Goal: Information Seeking & Learning: Learn about a topic

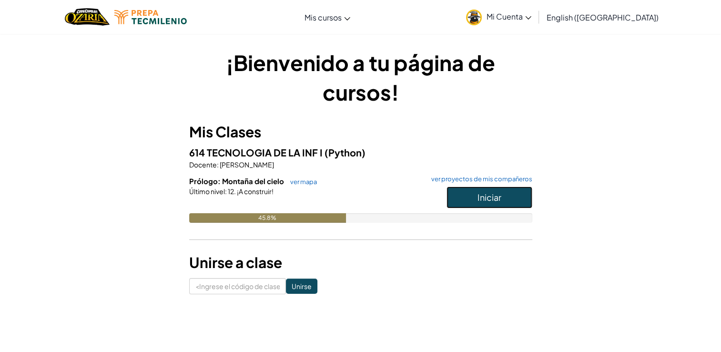
click at [511, 195] on button "Iniciar" at bounding box center [490, 197] width 86 height 22
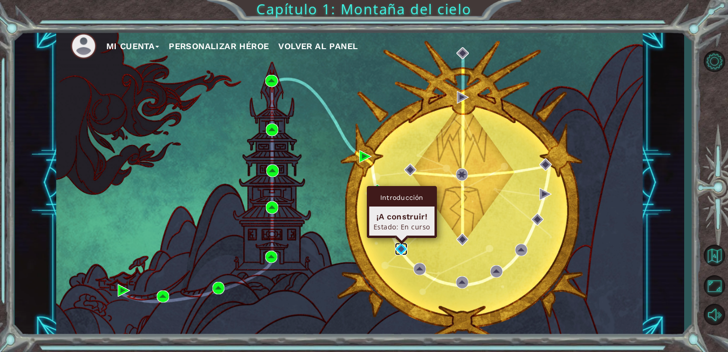
click at [406, 253] on img at bounding box center [401, 249] width 12 height 12
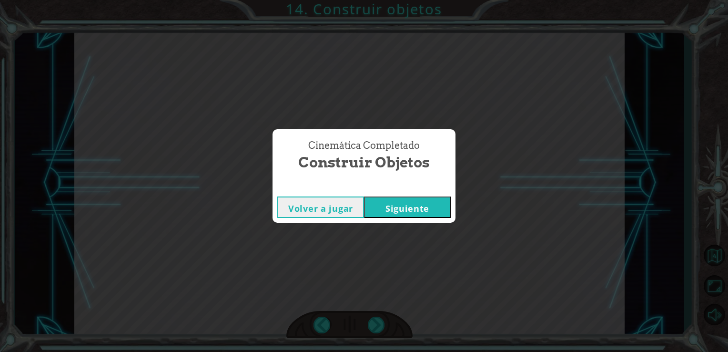
click at [409, 206] on button "Siguiente" at bounding box center [407, 206] width 87 height 21
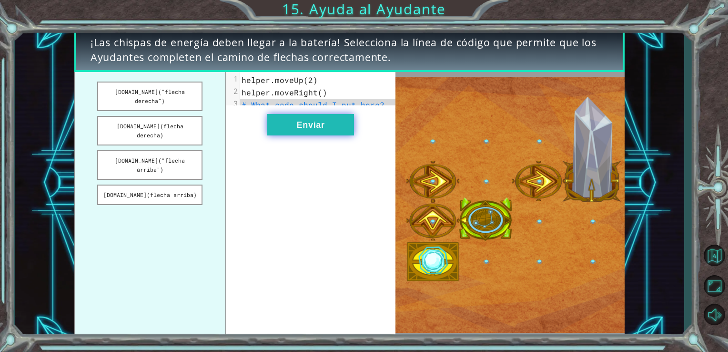
click at [305, 135] on button "Enviar" at bounding box center [310, 124] width 87 height 21
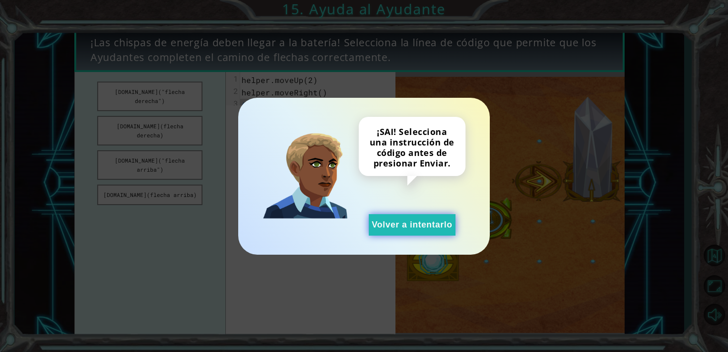
click at [383, 226] on button "Volver a intentarlo" at bounding box center [412, 224] width 87 height 21
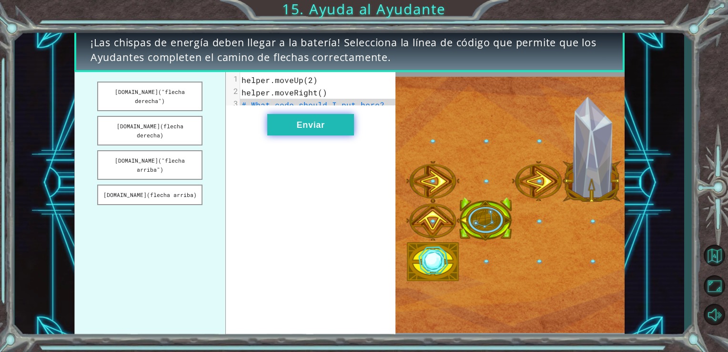
click at [301, 129] on button "Enviar" at bounding box center [310, 124] width 87 height 21
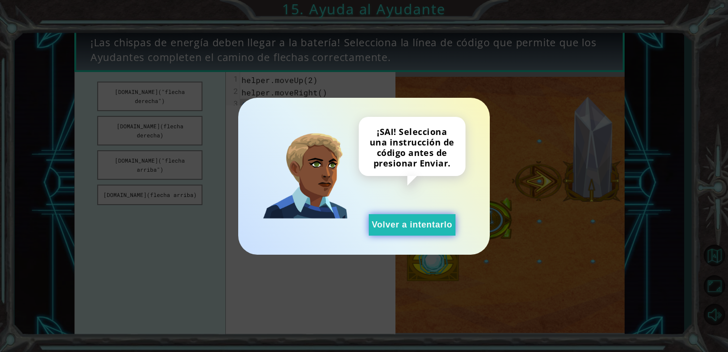
click at [450, 229] on button "Volver a intentarlo" at bounding box center [412, 224] width 87 height 21
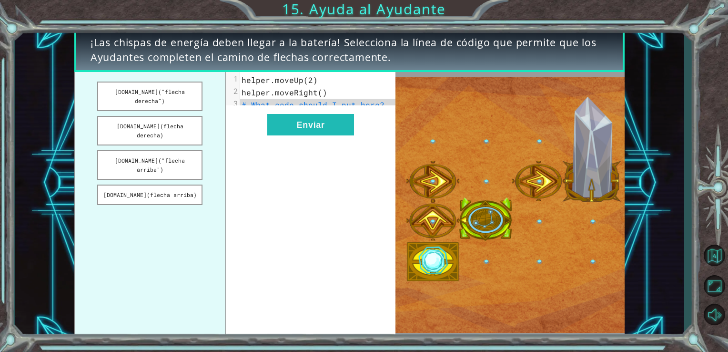
click at [280, 102] on span "# What code should I put here?" at bounding box center [313, 105] width 143 height 10
drag, startPoint x: 179, startPoint y: 182, endPoint x: 313, endPoint y: 99, distance: 157.5
click at [313, 99] on div "[DOMAIN_NAME]("flecha derecha") [DOMAIN_NAME](flecha derecha) [DOMAIN_NAME]("fl…" at bounding box center [235, 205] width 322 height 266
click at [183, 184] on button "[DOMAIN_NAME](flecha arriba)" at bounding box center [149, 194] width 105 height 20
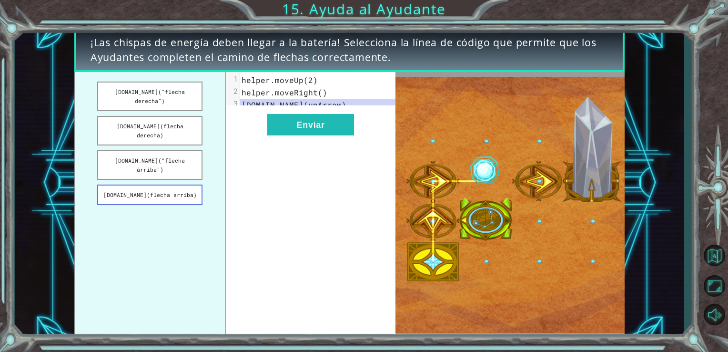
click at [183, 184] on button "[DOMAIN_NAME](flecha arriba)" at bounding box center [149, 194] width 105 height 20
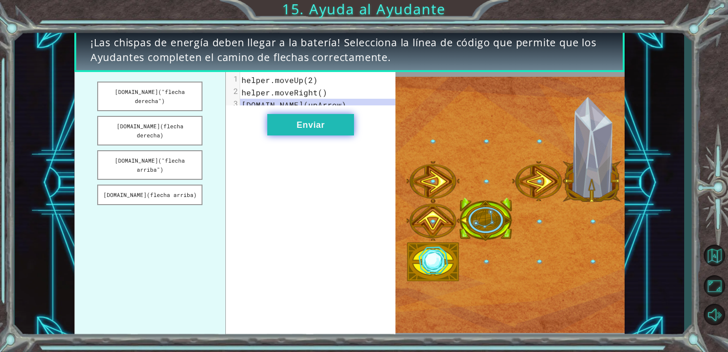
click at [307, 133] on button "Enviar" at bounding box center [310, 124] width 87 height 21
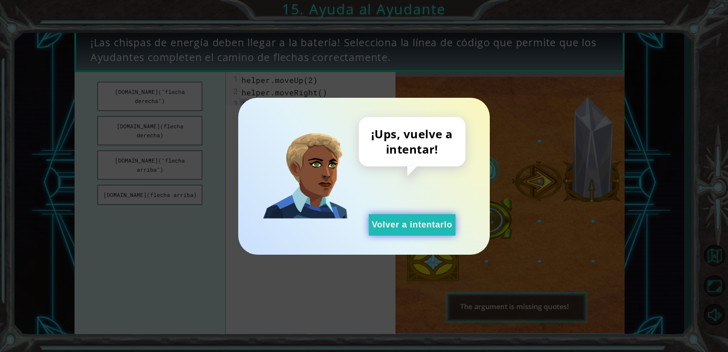
click at [397, 229] on button "Volver a intentarlo" at bounding box center [412, 224] width 87 height 21
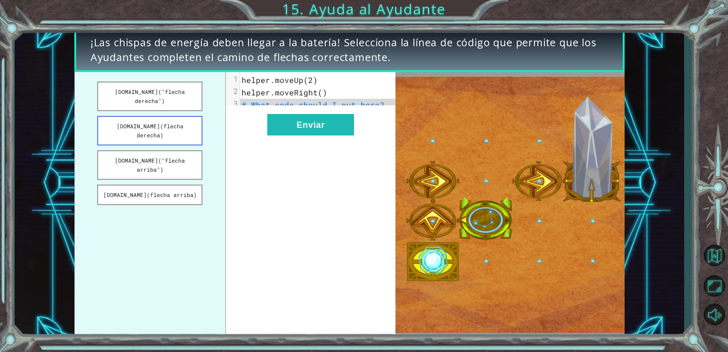
click at [181, 131] on button "[DOMAIN_NAME](flecha derecha)" at bounding box center [149, 131] width 105 height 30
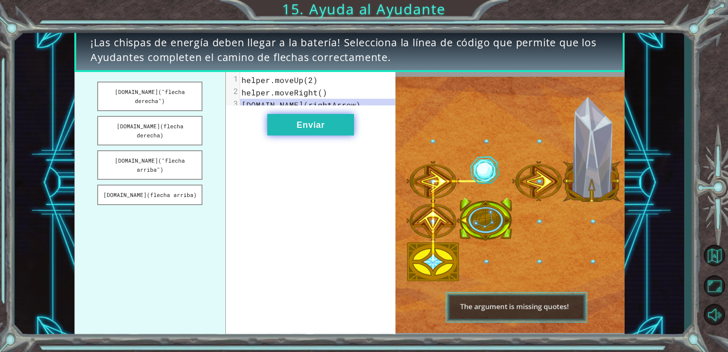
click at [304, 133] on button "Enviar" at bounding box center [310, 124] width 87 height 21
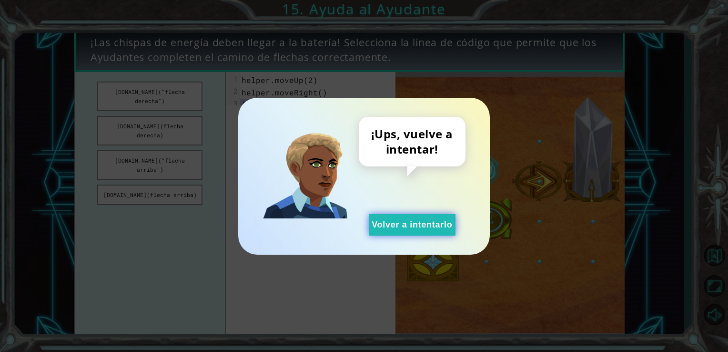
click at [387, 232] on button "Volver a intentarlo" at bounding box center [412, 224] width 87 height 21
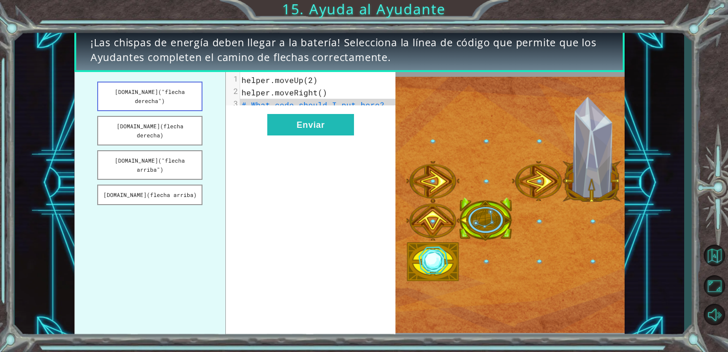
click at [165, 88] on button "[DOMAIN_NAME]("flecha derecha")" at bounding box center [149, 96] width 105 height 30
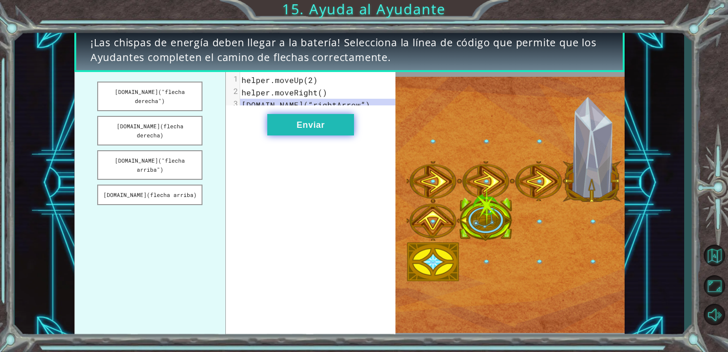
click at [283, 125] on button "Enviar" at bounding box center [310, 124] width 87 height 21
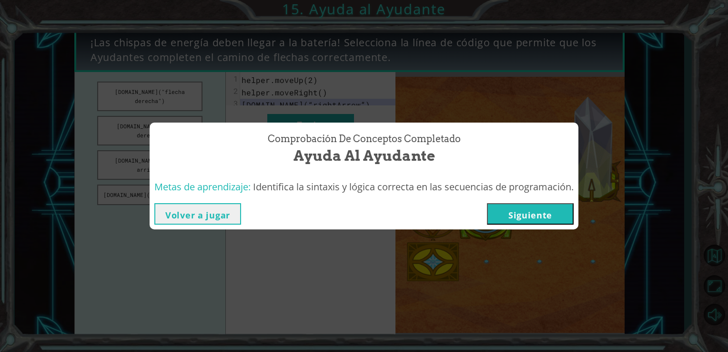
click at [513, 215] on button "Siguiente" at bounding box center [530, 213] width 87 height 21
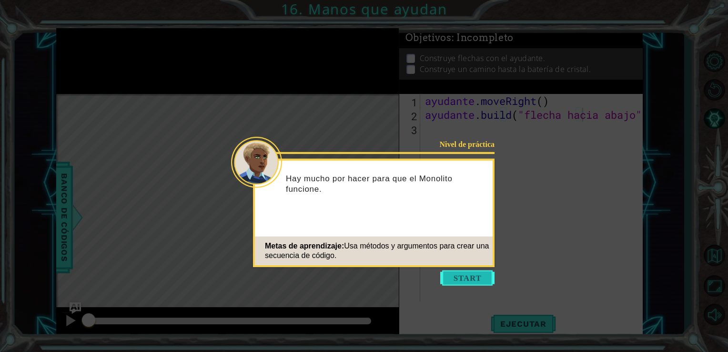
click at [458, 275] on button "Empezar" at bounding box center [467, 277] width 54 height 15
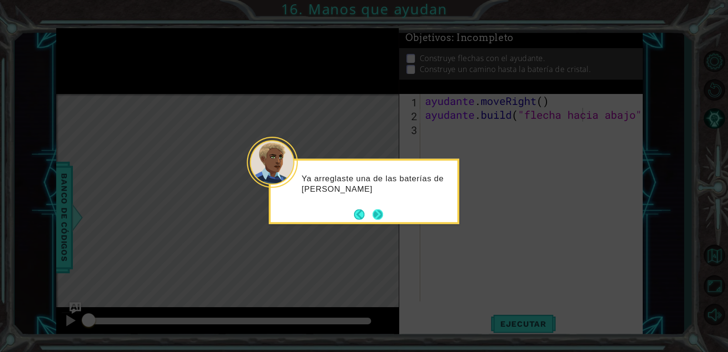
click at [377, 209] on button "Próximo" at bounding box center [378, 214] width 10 height 10
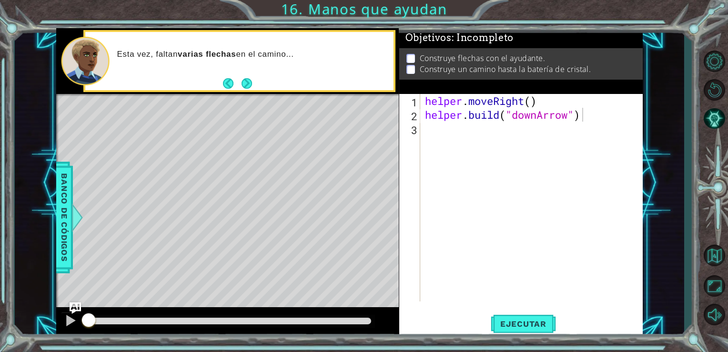
type textarea "helper.moveRight()"
click at [529, 98] on div "helper . moveRight ( ) helper . build ( "downArrow" )" at bounding box center [534, 211] width 223 height 235
click at [448, 138] on div "helper . moveRight ( ) helper . build ( "downArrow" )" at bounding box center [534, 211] width 223 height 235
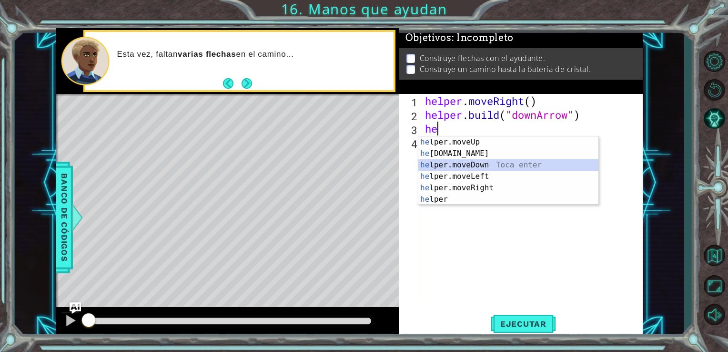
click at [481, 165] on div "he lper.moveUp Toca enter he [DOMAIN_NAME] Toca enter he lper.moveDown Toca ent…" at bounding box center [508, 182] width 180 height 92
type textarea "helper.moveDown(1)"
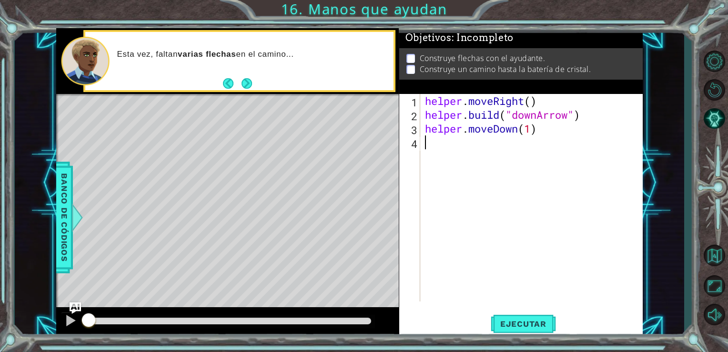
click at [470, 146] on div "helper . moveRight ( ) helper . build ( "downArrow" ) helper . moveDown ( 1 )" at bounding box center [534, 211] width 223 height 235
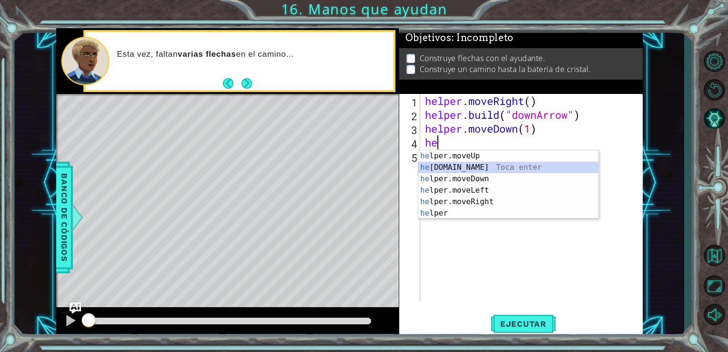
click at [477, 167] on div "he lper.moveUp Toca enter he [DOMAIN_NAME] Toca enter he lper.moveDown Toca ent…" at bounding box center [508, 196] width 180 height 92
type textarea "[DOMAIN_NAME]("rightArrow")"
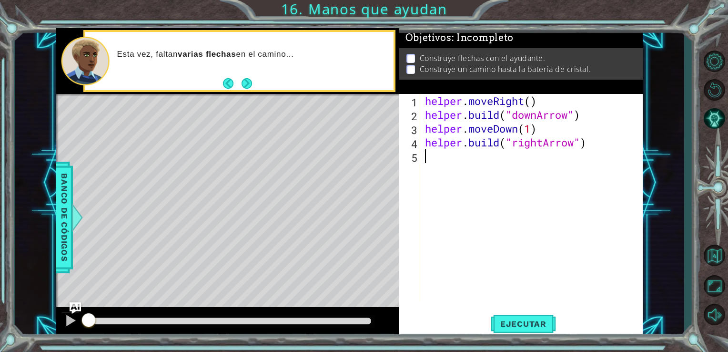
click at [488, 167] on div "helper . moveRight ( ) helper . build ( "downArrow" ) helper . moveDown ( 1 ) h…" at bounding box center [534, 211] width 223 height 235
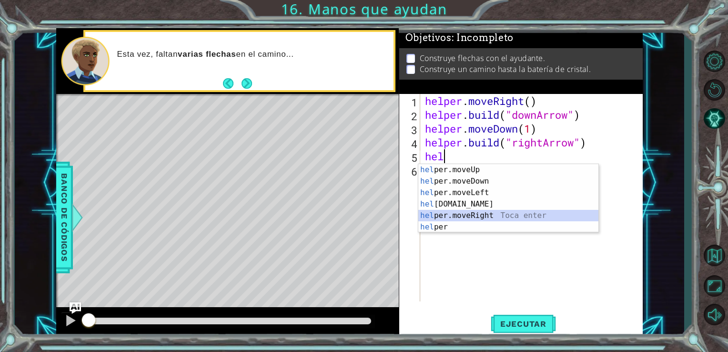
click at [474, 217] on div "hel per.moveUp Toca enter hel per.moveDown Toca enter hel per.moveLeft Toca ent…" at bounding box center [508, 210] width 180 height 92
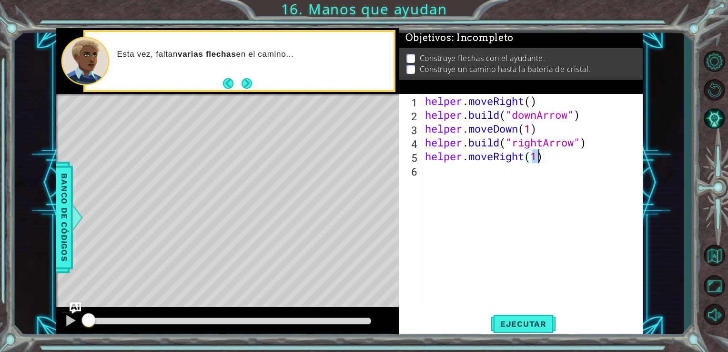
click at [473, 172] on div "helper . moveRight ( ) helper . build ( "downArrow" ) helper . moveDown ( 1 ) h…" at bounding box center [534, 211] width 223 height 235
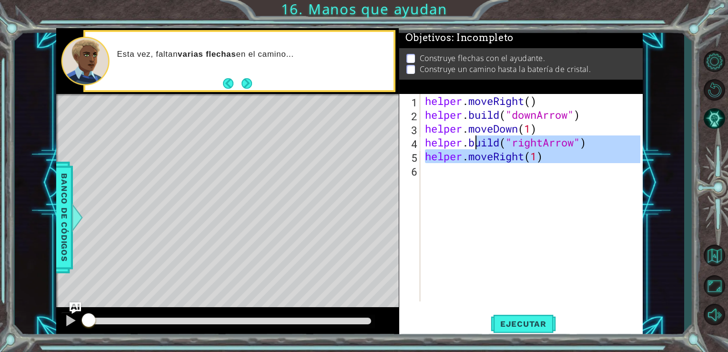
type textarea "[DOMAIN_NAME]("rightArrow") helper.moveRight(1)"
click at [473, 179] on div "helper . moveRight ( ) helper . build ( "downArrow" ) helper . moveDown ( 1 ) h…" at bounding box center [532, 197] width 218 height 207
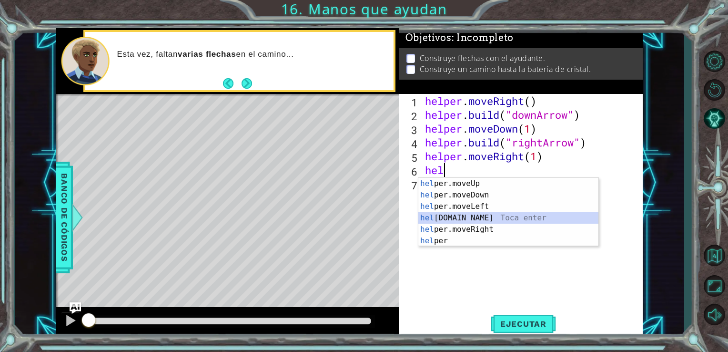
click at [472, 216] on div "hel per.moveUp Toca enter hel per.moveDown Toca enter hel per.moveLeft Toca ent…" at bounding box center [508, 224] width 180 height 92
type textarea "[DOMAIN_NAME]("rightArrow")"
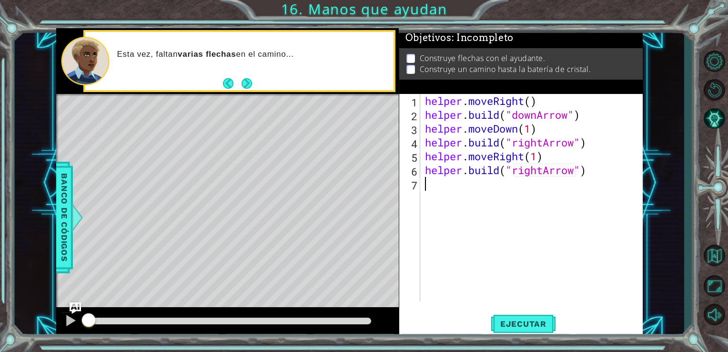
click at [486, 183] on div "helper . moveRight ( ) helper . build ( "downArrow" ) helper . moveDown ( 1 ) h…" at bounding box center [534, 211] width 223 height 235
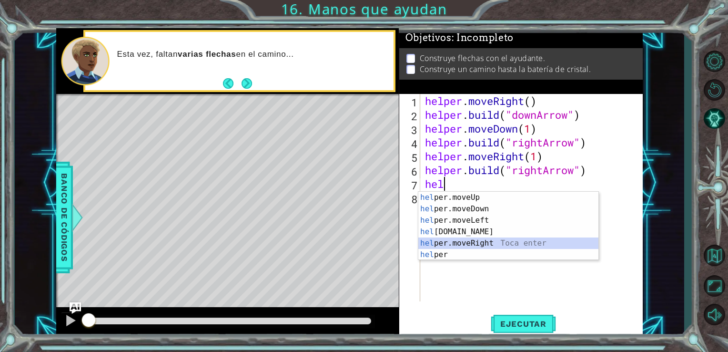
click at [480, 245] on div "hel per.moveUp Toca enter hel per.moveDown Toca enter hel per.moveLeft Toca ent…" at bounding box center [508, 238] width 180 height 92
type textarea "helper.moveRight(1)"
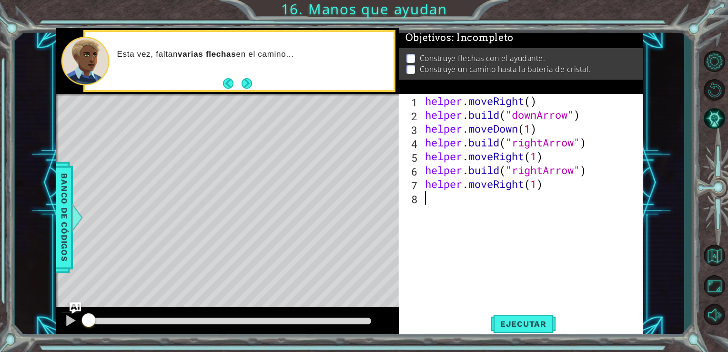
click at [481, 211] on div "helper . moveRight ( ) helper . build ( "downArrow" ) helper . moveDown ( 1 ) h…" at bounding box center [534, 211] width 223 height 235
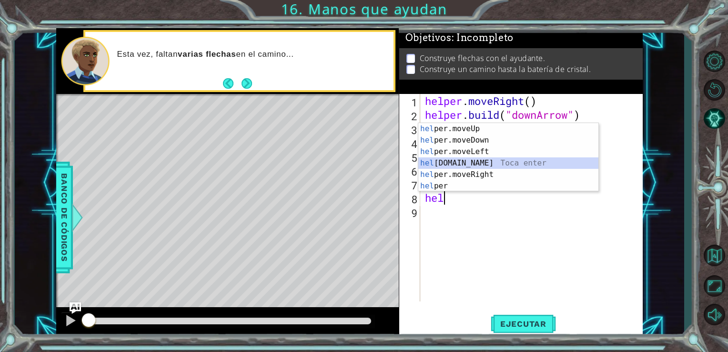
click at [477, 164] on div "hel per.moveUp Toca enter hel per.moveDown Toca enter hel per.moveLeft Toca ent…" at bounding box center [508, 169] width 180 height 92
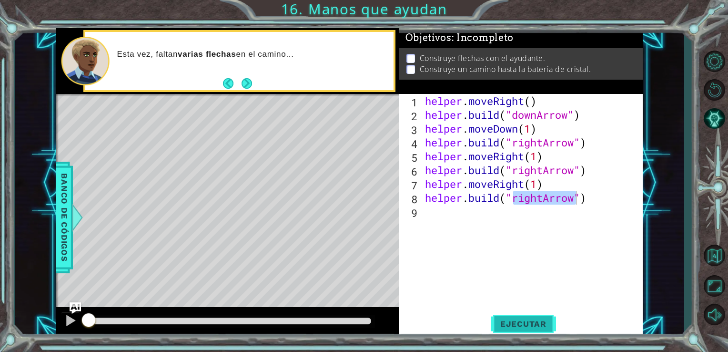
click at [543, 326] on span "Ejecutar" at bounding box center [523, 324] width 65 height 10
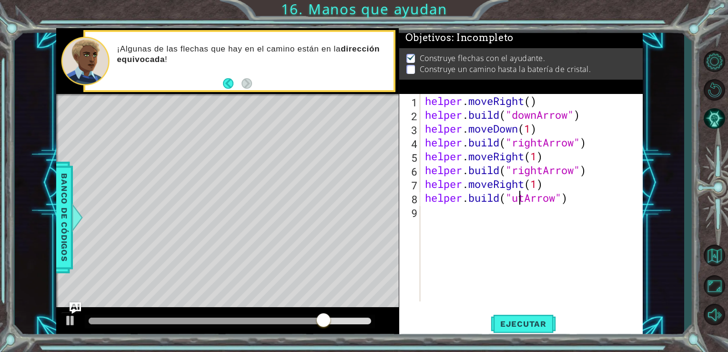
scroll to position [0, 4]
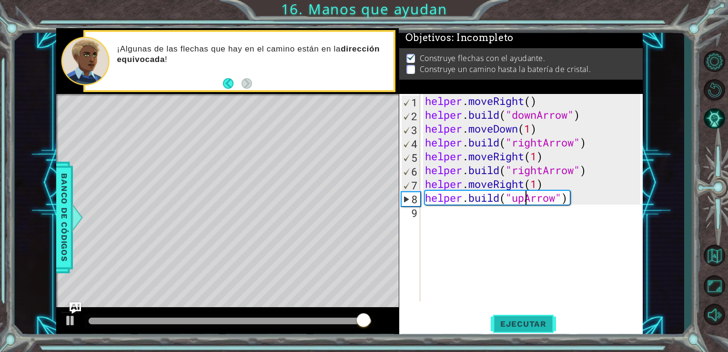
type textarea "[DOMAIN_NAME]("upArrow")"
click at [534, 326] on span "Ejecutar" at bounding box center [523, 324] width 65 height 10
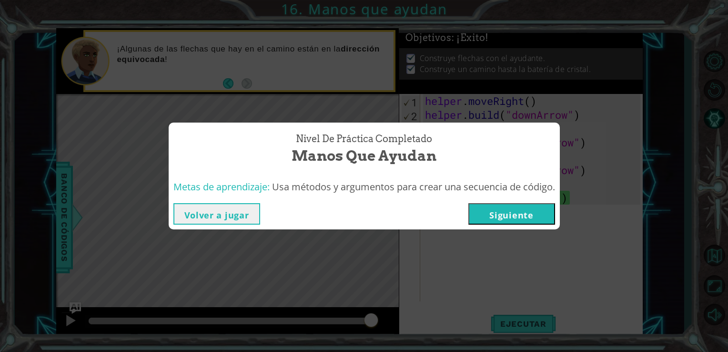
click at [507, 217] on button "Siguiente" at bounding box center [511, 213] width 87 height 21
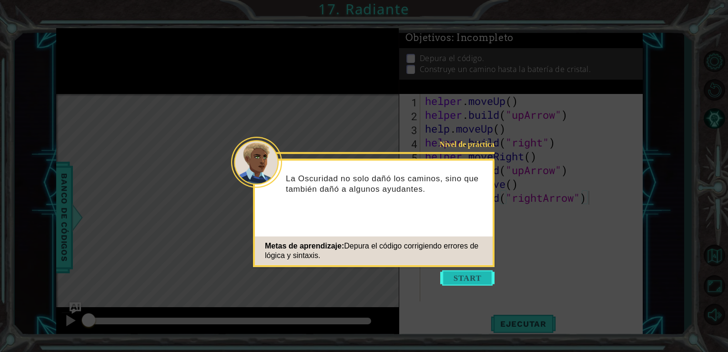
click at [477, 279] on button "Start" at bounding box center [467, 277] width 54 height 15
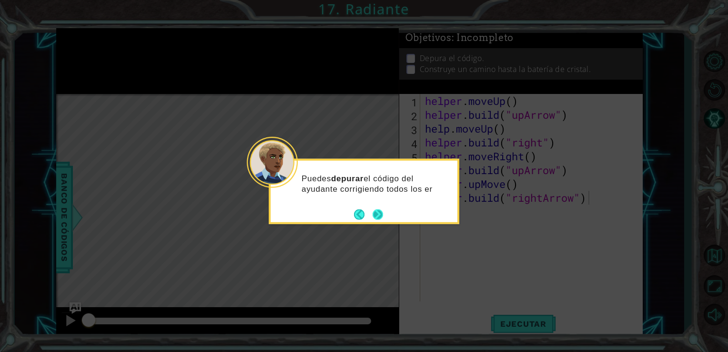
click at [379, 205] on div "Puedes depurar el código del ayudante corrigiendo todos los er" at bounding box center [364, 188] width 187 height 48
click at [379, 213] on button "Next" at bounding box center [377, 214] width 11 height 11
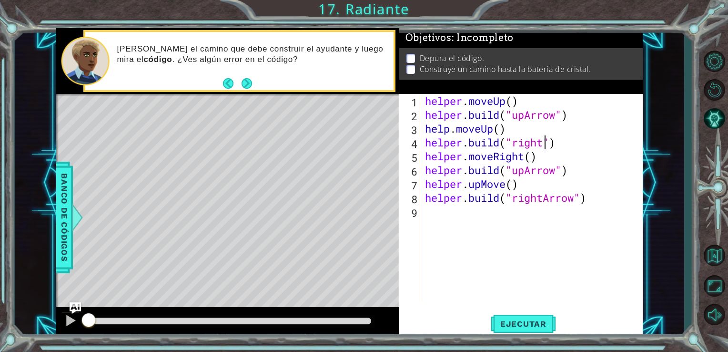
click at [545, 145] on div "helper . moveUp ( ) helper . build ( "upArrow" ) help . moveUp ( ) helper . bui…" at bounding box center [534, 211] width 223 height 235
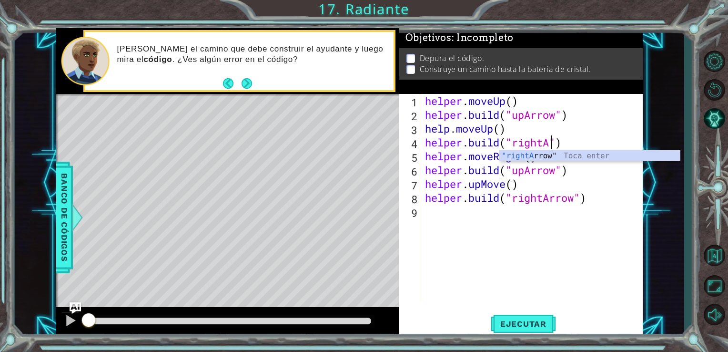
scroll to position [0, 5]
click at [558, 154] on div ""rightA rrow" Toca enter" at bounding box center [590, 167] width 180 height 34
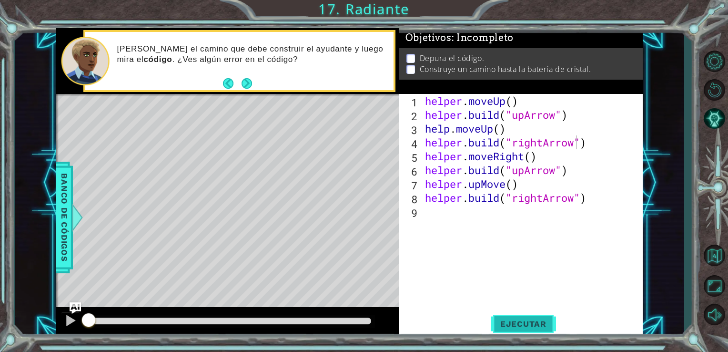
click at [545, 320] on span "Ejecutar" at bounding box center [523, 324] width 65 height 10
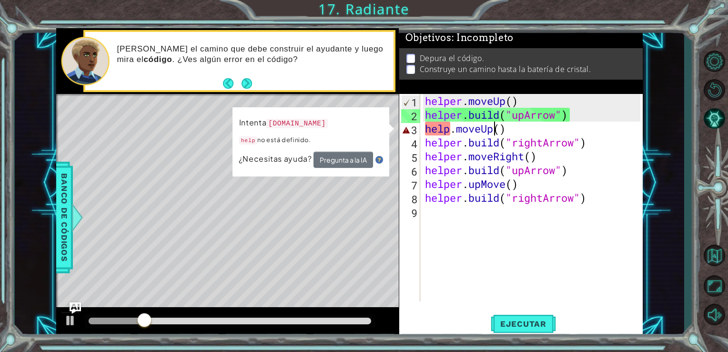
click at [496, 129] on div "helper . moveUp ( ) helper . build ( "upArrow" ) help . moveUp ( ) helper . bui…" at bounding box center [534, 211] width 223 height 235
click at [499, 131] on div "helper . moveUp ( ) helper . build ( "upArrow" ) help . moveUp ( ) helper . bui…" at bounding box center [534, 211] width 223 height 235
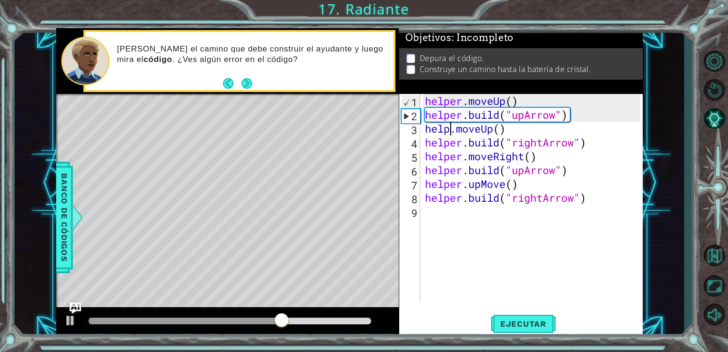
scroll to position [0, 1]
click at [520, 322] on span "Ejecutar" at bounding box center [523, 324] width 65 height 10
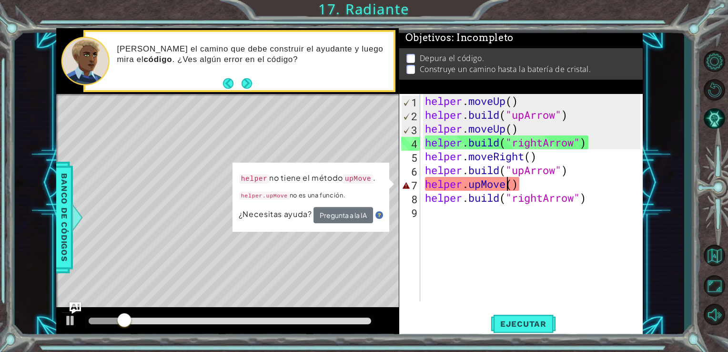
click at [509, 185] on div "helper . moveUp ( ) helper . build ( "upArrow" ) helper . moveUp ( ) helper . b…" at bounding box center [534, 211] width 223 height 235
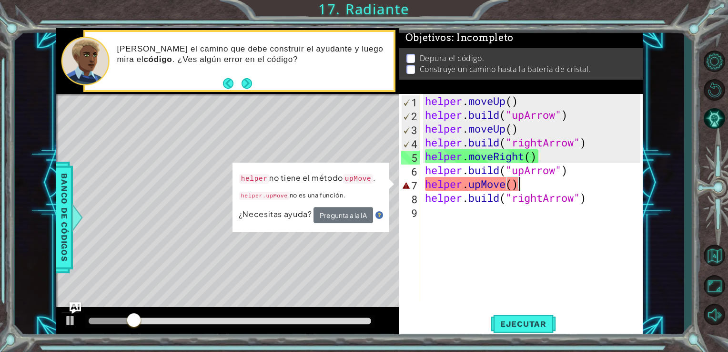
click at [519, 188] on div "helper . moveUp ( ) helper . build ( "upArrow" ) helper . moveUp ( ) helper . b…" at bounding box center [534, 211] width 223 height 235
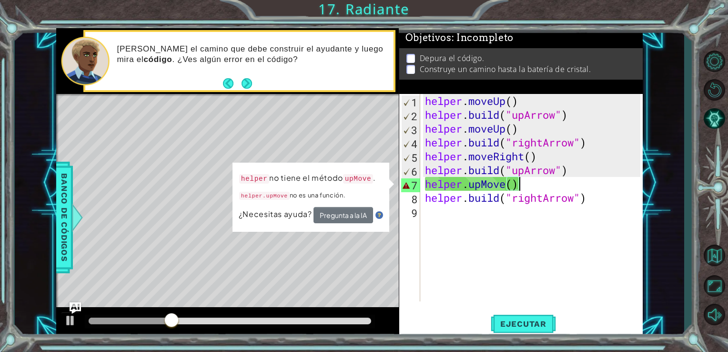
click at [507, 190] on div "helper . moveUp ( ) helper . build ( "upArrow" ) helper . moveUp ( ) helper . b…" at bounding box center [534, 211] width 223 height 235
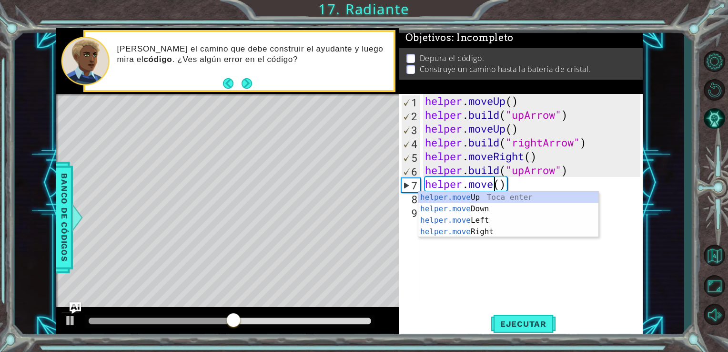
scroll to position [0, 3]
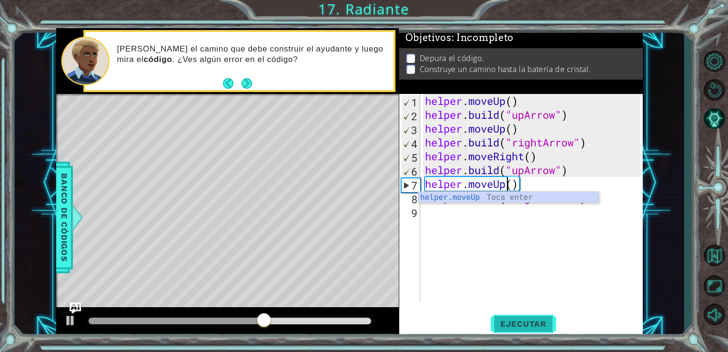
type textarea "helper.moveUp()"
click at [519, 322] on span "Ejecutar" at bounding box center [523, 324] width 65 height 10
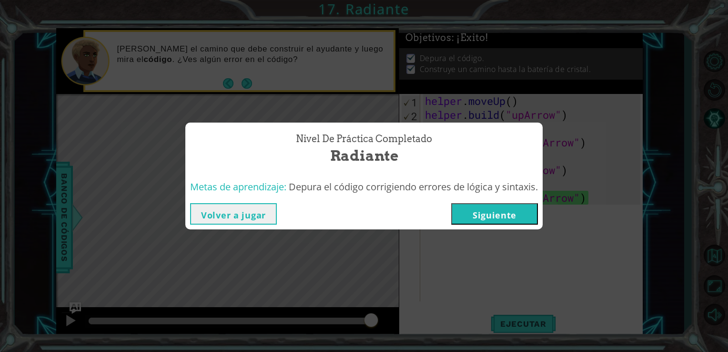
click at [479, 212] on button "Siguiente" at bounding box center [494, 213] width 87 height 21
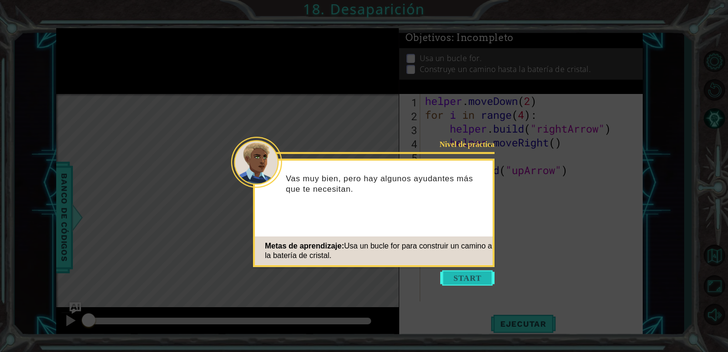
click at [474, 274] on button "Start" at bounding box center [467, 277] width 54 height 15
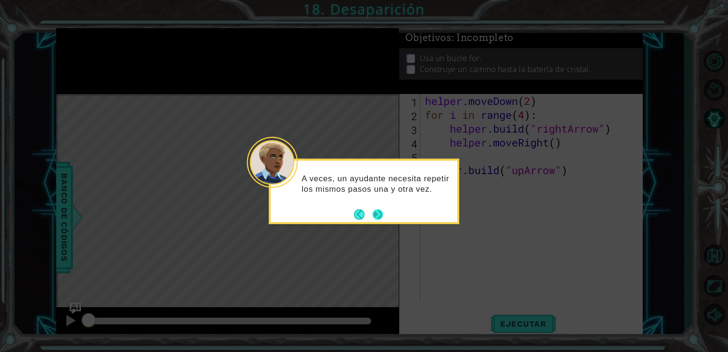
click at [378, 215] on button "Next" at bounding box center [378, 214] width 10 height 10
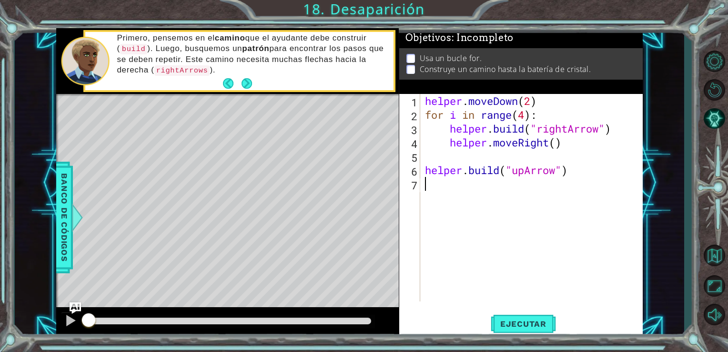
click at [560, 107] on div "helper . moveDown ( 2 ) for i in range ( 4 ) : helper . build ( "rightArrow" ) …" at bounding box center [534, 211] width 223 height 235
type textarea "helper.moveRight()"
type textarea "[DOMAIN_NAME]("upArrow")"
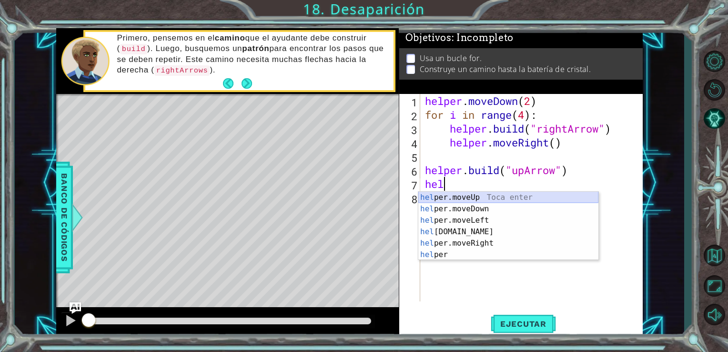
click at [522, 196] on div "hel per.moveUp Toca enter hel per.moveDown Toca enter hel per.moveLeft Toca ent…" at bounding box center [508, 238] width 180 height 92
type textarea "helper.moveUp(1)"
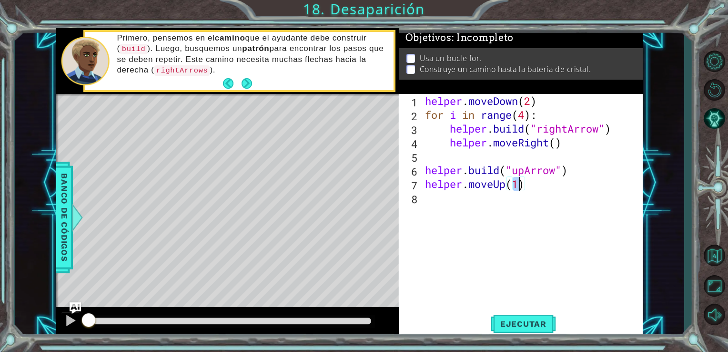
click at [508, 222] on div "helper . moveDown ( 2 ) for i in range ( 4 ) : helper . build ( "rightArrow" ) …" at bounding box center [534, 211] width 223 height 235
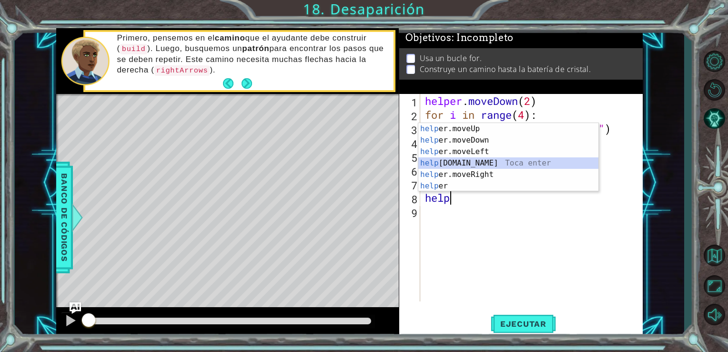
click at [507, 166] on div "help er.moveUp Toca enter help er.moveDown Toca enter help er.moveLeft Toca ent…" at bounding box center [508, 169] width 180 height 92
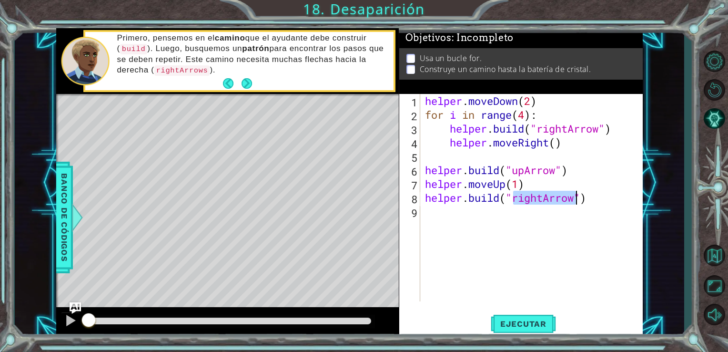
scroll to position [0, 4]
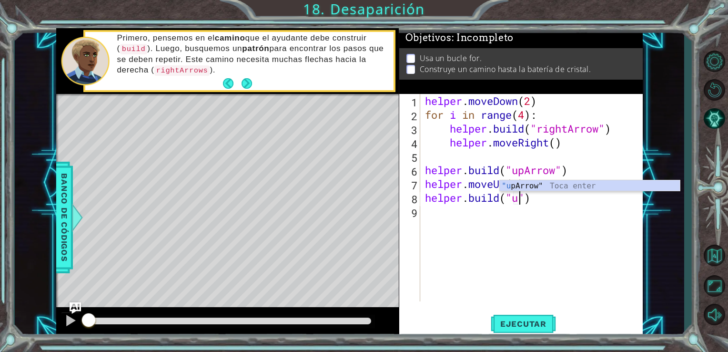
click at [534, 181] on div ""u pArrow" Toca enter" at bounding box center [590, 197] width 180 height 34
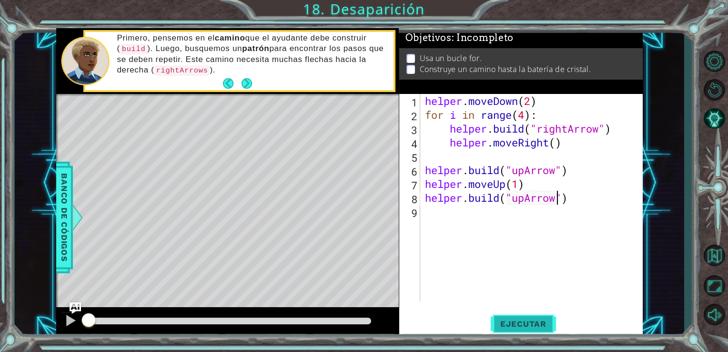
type textarea "[DOMAIN_NAME]("upArrow")"
click at [532, 333] on button "Ejecutar" at bounding box center [523, 323] width 65 height 24
click at [526, 324] on span "Ejecutar" at bounding box center [523, 324] width 65 height 10
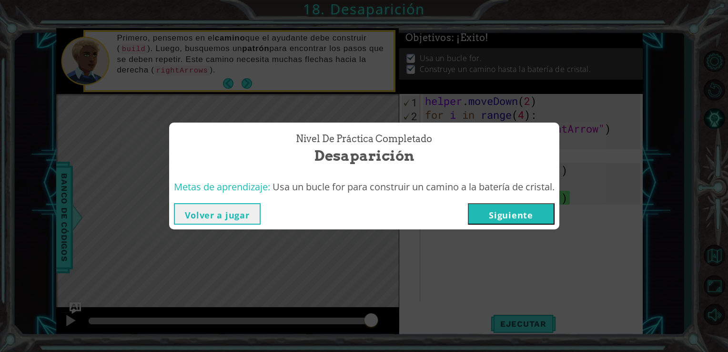
click at [502, 218] on button "Siguiente" at bounding box center [511, 213] width 87 height 21
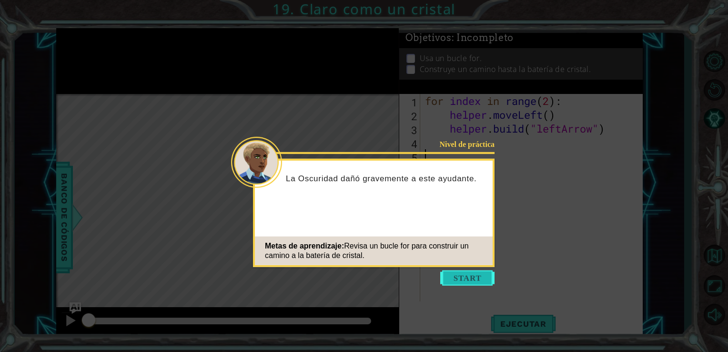
click at [469, 281] on button "Start" at bounding box center [467, 277] width 54 height 15
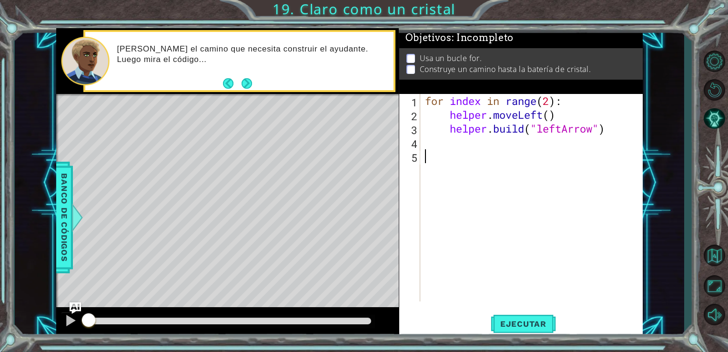
click at [547, 102] on div "for index in range ( 2 ) : helper . moveLeft ( ) helper . build ( "leftArrow" )" at bounding box center [534, 211] width 223 height 235
type textarea "helper.moveLeft()"
click at [528, 323] on span "Ejecutar" at bounding box center [523, 324] width 65 height 10
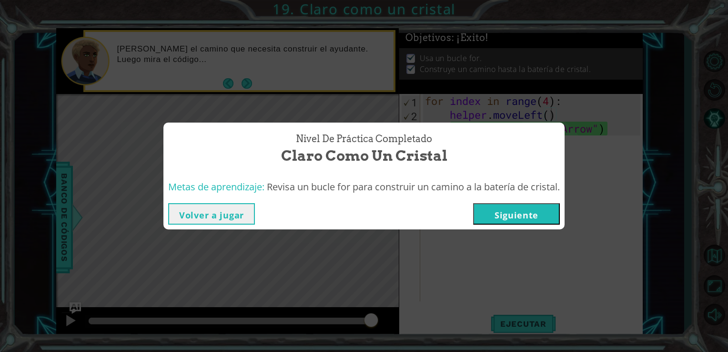
click at [219, 214] on button "Volver a jugar" at bounding box center [211, 213] width 87 height 21
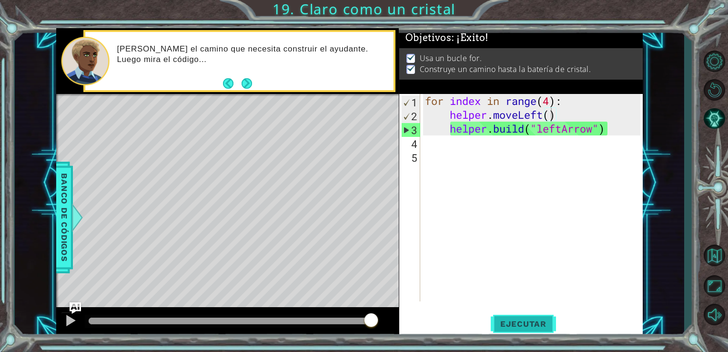
click at [521, 321] on span "Ejecutar" at bounding box center [523, 324] width 65 height 10
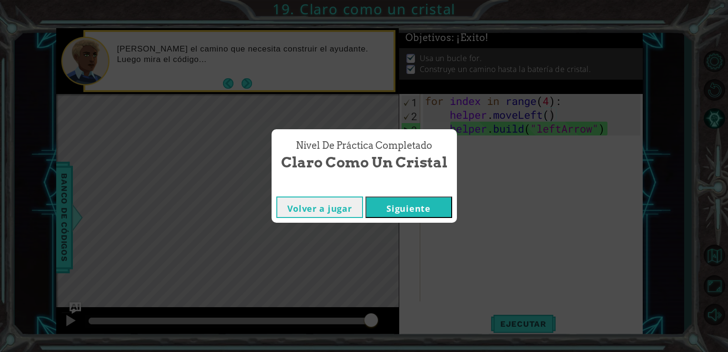
click at [412, 203] on button "Siguiente" at bounding box center [409, 206] width 87 height 21
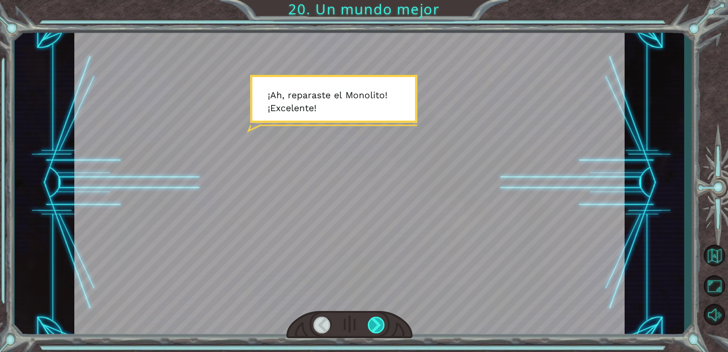
click at [377, 328] on div at bounding box center [377, 324] width 18 height 17
click at [376, 319] on div at bounding box center [377, 324] width 18 height 17
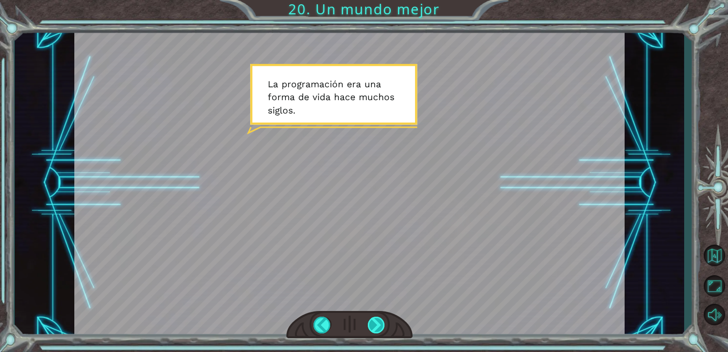
click at [376, 316] on div at bounding box center [377, 324] width 18 height 17
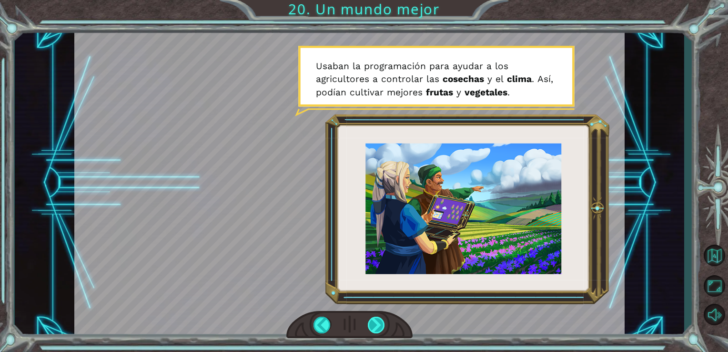
click at [380, 323] on div at bounding box center [377, 324] width 18 height 17
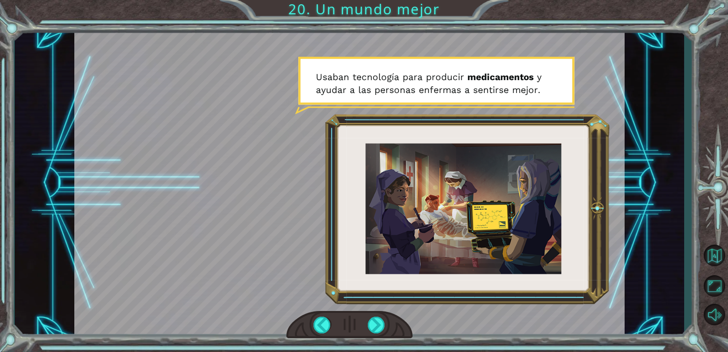
click at [372, 333] on div at bounding box center [349, 325] width 127 height 28
click at [373, 325] on div at bounding box center [377, 324] width 18 height 17
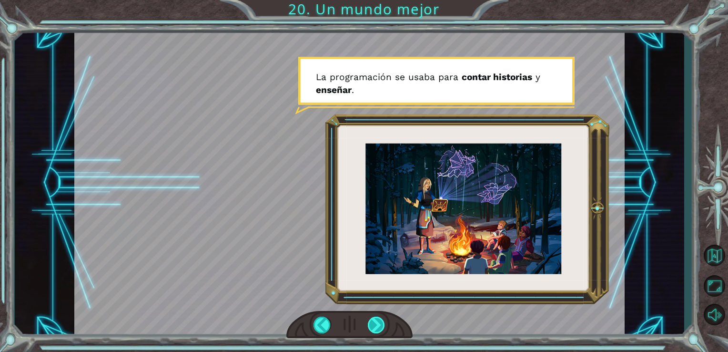
click at [373, 325] on div at bounding box center [377, 324] width 18 height 17
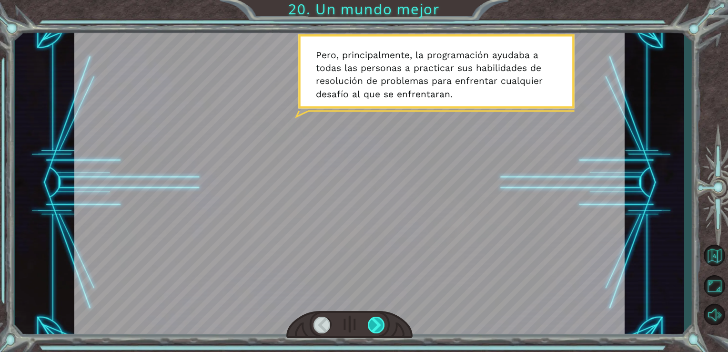
click at [380, 324] on div at bounding box center [377, 324] width 18 height 17
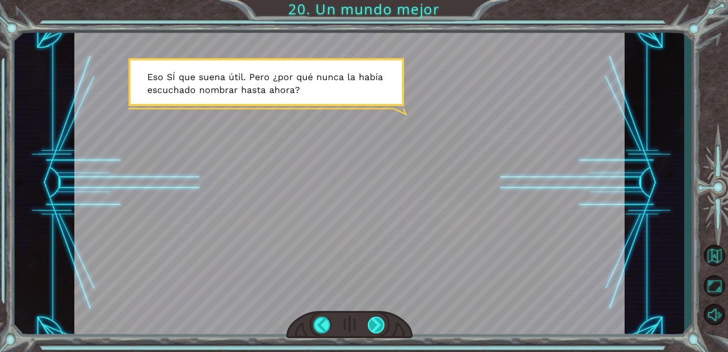
click at [381, 326] on div at bounding box center [377, 324] width 18 height 17
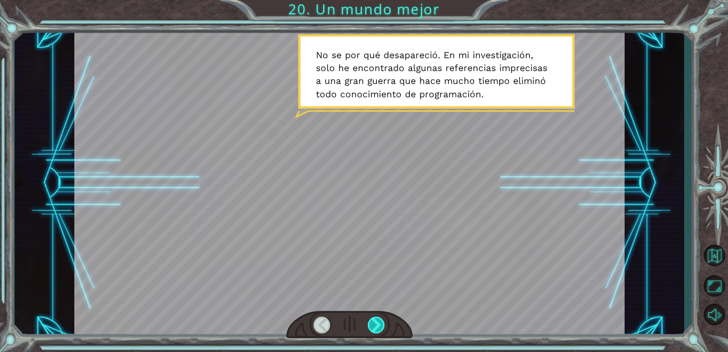
click at [383, 331] on div at bounding box center [377, 324] width 18 height 17
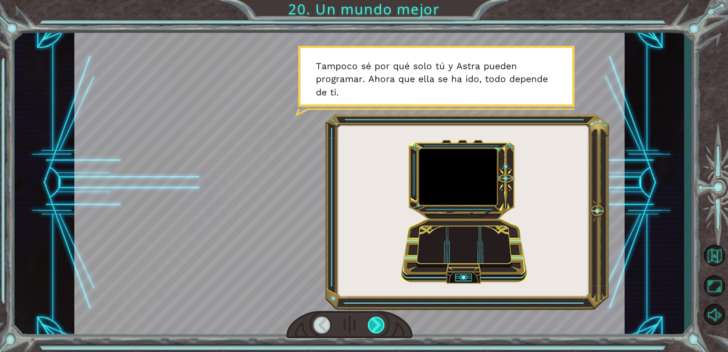
click at [383, 331] on div at bounding box center [377, 324] width 18 height 17
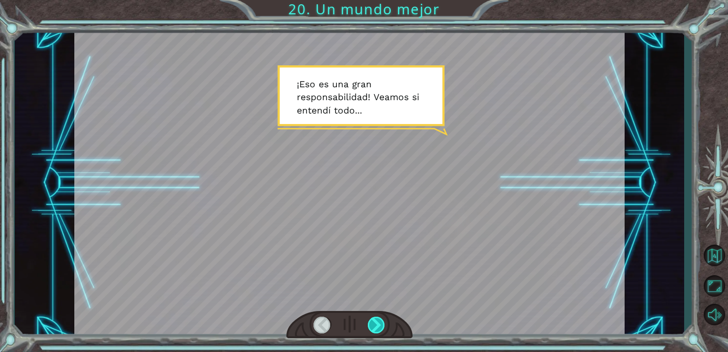
click at [378, 321] on div at bounding box center [377, 324] width 18 height 17
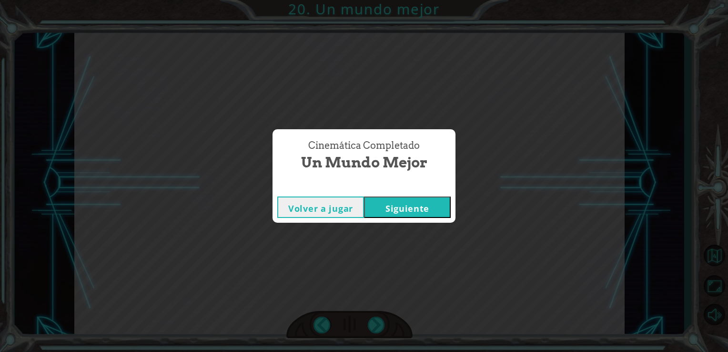
click at [408, 210] on button "Siguiente" at bounding box center [407, 206] width 87 height 21
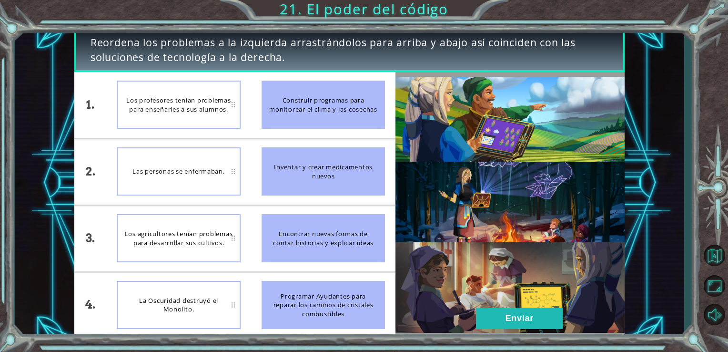
drag, startPoint x: 331, startPoint y: 116, endPoint x: 180, endPoint y: 117, distance: 151.1
click at [180, 117] on div "1. 2. 3. 4. Los profesores tenían problemas para enseñarles a sus alumnos. Las …" at bounding box center [235, 205] width 322 height 266
drag, startPoint x: 314, startPoint y: 148, endPoint x: 301, endPoint y: 157, distance: 16.4
click at [313, 148] on div "Inventar y crear medicamentos nuevos" at bounding box center [324, 171] width 124 height 48
drag, startPoint x: 304, startPoint y: 160, endPoint x: 282, endPoint y: 126, distance: 40.3
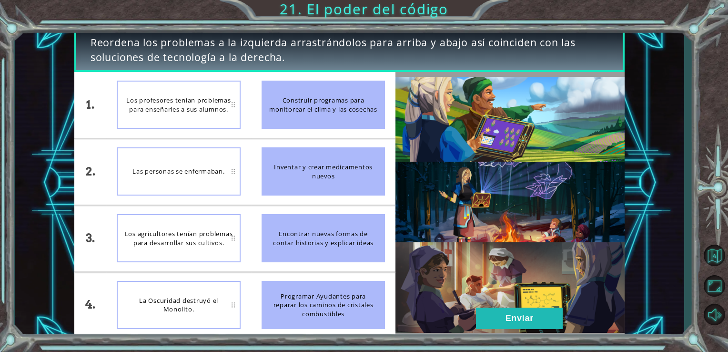
click at [282, 126] on ul "Construir programas para monitorear el clima y las cosechas Inventar y crear me…" at bounding box center [323, 205] width 145 height 266
drag, startPoint x: 285, startPoint y: 154, endPoint x: 277, endPoint y: 129, distance: 26.2
click at [277, 129] on ul "Construir programas para monitorear el clima y las cosechas Inventar y crear me…" at bounding box center [323, 205] width 145 height 266
click at [196, 153] on div "La Oscuridad destruyó el Monolito." at bounding box center [179, 171] width 124 height 48
click at [507, 316] on button "Enviar" at bounding box center [519, 317] width 87 height 21
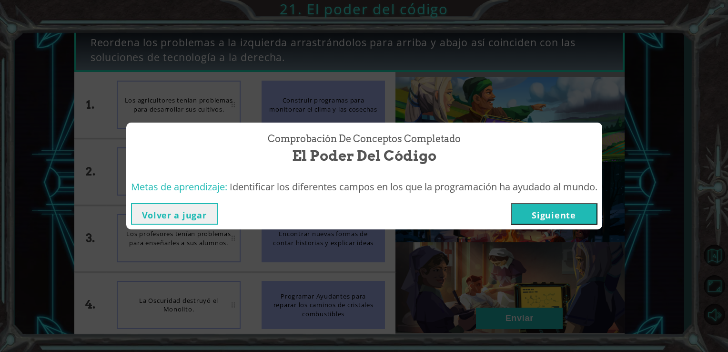
click at [565, 214] on button "Siguiente" at bounding box center [554, 213] width 87 height 21
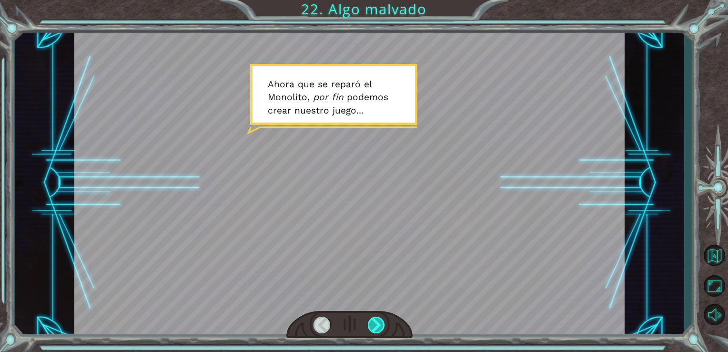
click at [379, 326] on div at bounding box center [377, 324] width 18 height 17
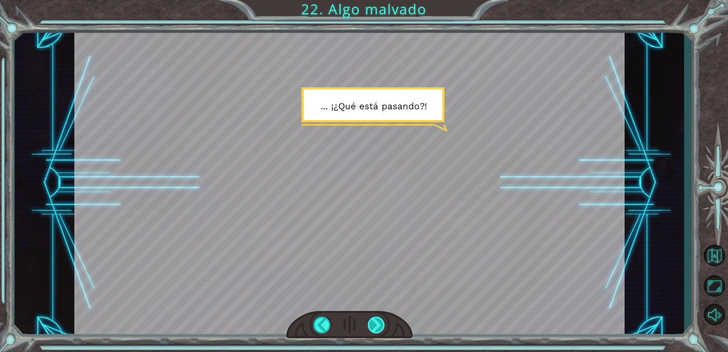
click at [379, 331] on div at bounding box center [377, 324] width 18 height 17
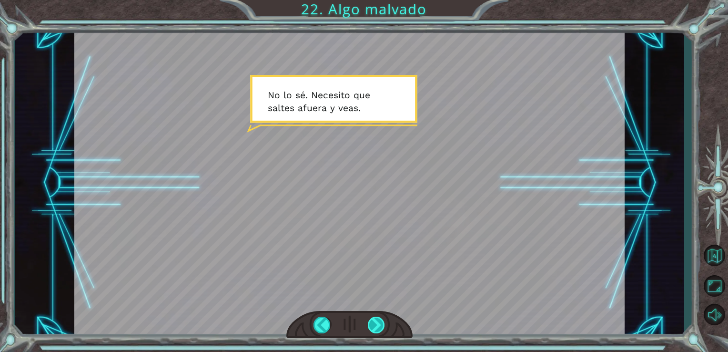
click at [380, 316] on div at bounding box center [377, 324] width 18 height 17
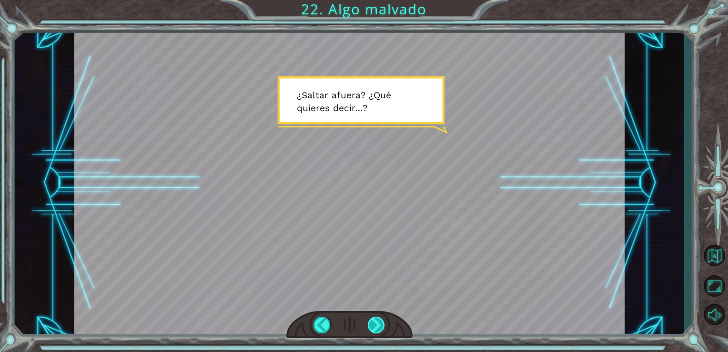
click at [377, 331] on div at bounding box center [377, 324] width 18 height 17
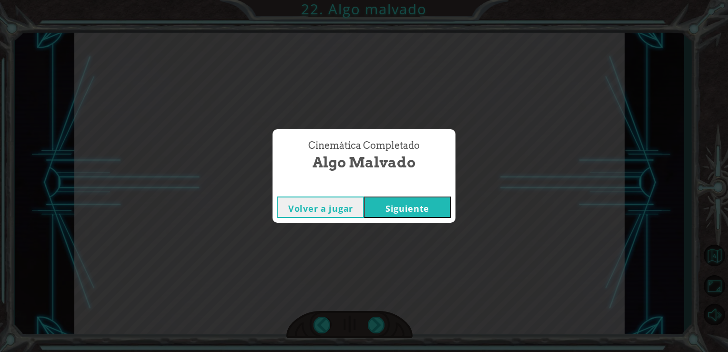
click at [419, 211] on button "Siguiente" at bounding box center [407, 206] width 87 height 21
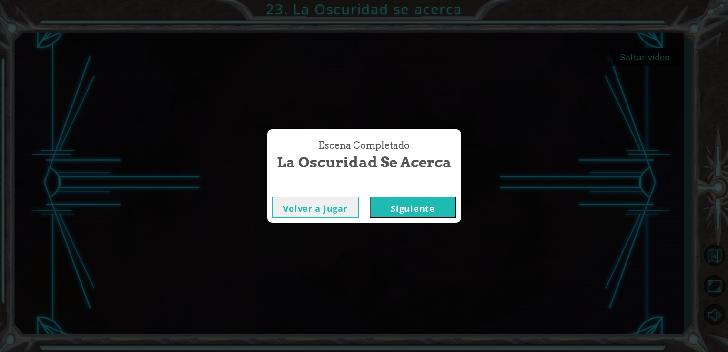
click at [415, 200] on button "Siguiente" at bounding box center [413, 206] width 87 height 21
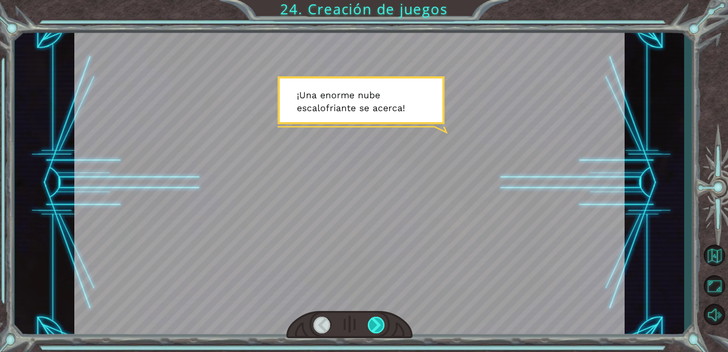
click at [380, 321] on div at bounding box center [377, 324] width 18 height 17
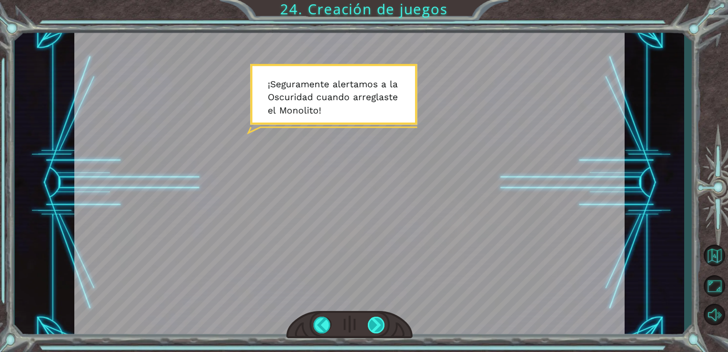
click at [380, 319] on div at bounding box center [377, 324] width 18 height 17
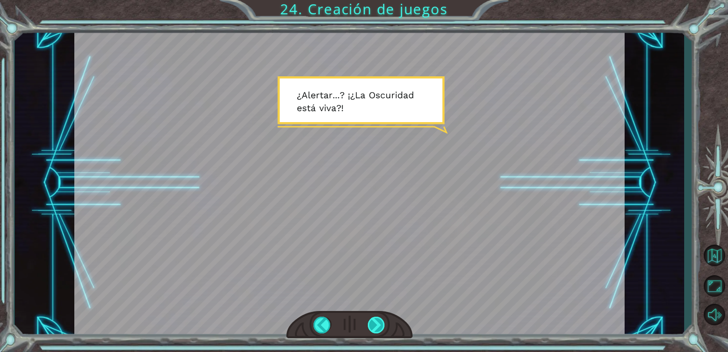
click at [380, 326] on div at bounding box center [377, 324] width 18 height 17
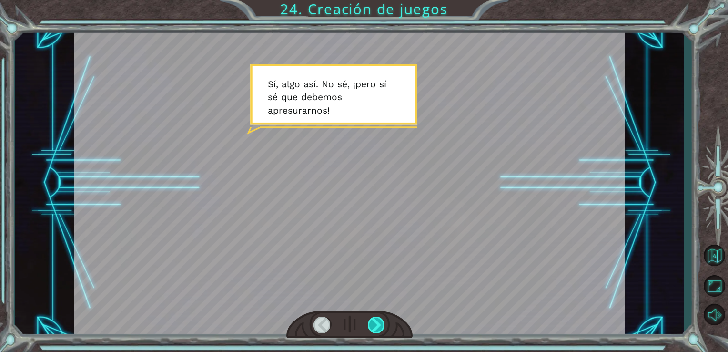
click at [381, 330] on div at bounding box center [377, 324] width 18 height 17
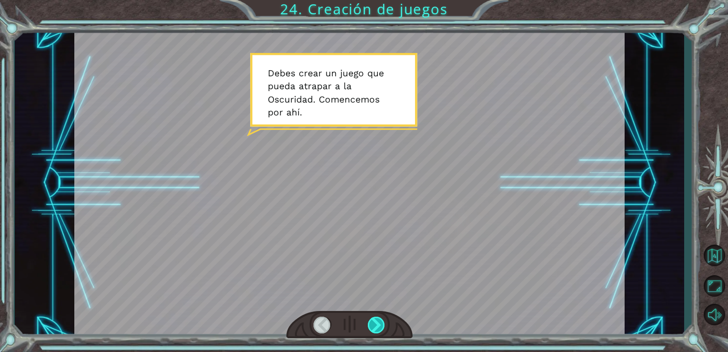
click at [378, 330] on div at bounding box center [377, 324] width 18 height 17
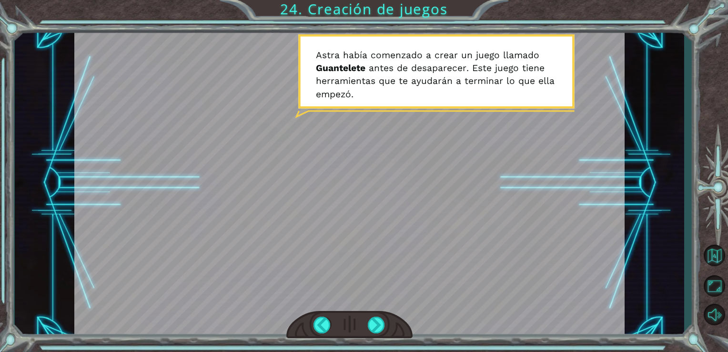
drag, startPoint x: 377, startPoint y: 329, endPoint x: 364, endPoint y: 326, distance: 13.6
click at [364, 326] on div at bounding box center [349, 325] width 127 height 28
click at [371, 326] on div at bounding box center [377, 324] width 18 height 17
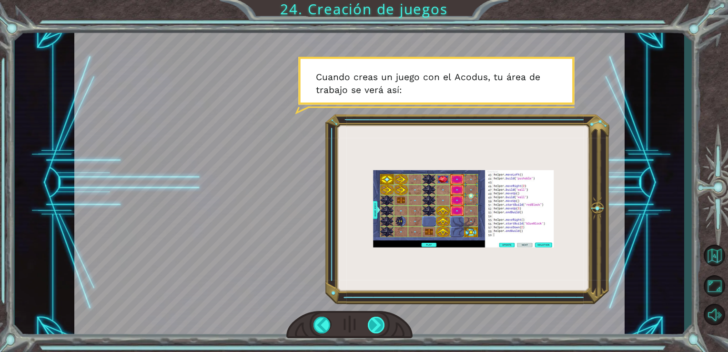
click at [377, 326] on div at bounding box center [377, 324] width 18 height 17
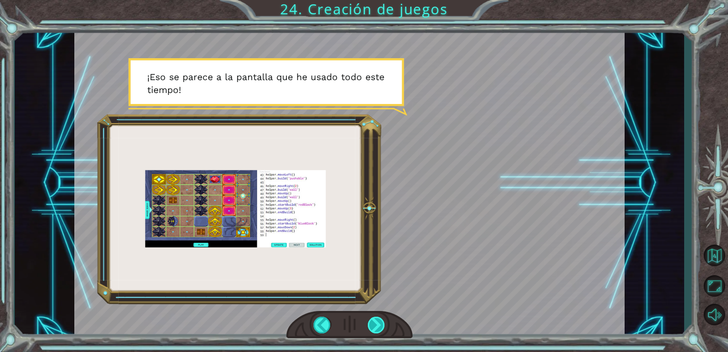
click at [380, 327] on div at bounding box center [377, 324] width 18 height 17
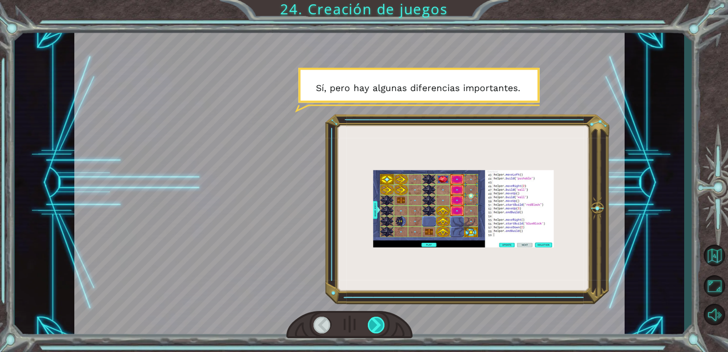
click at [375, 322] on div at bounding box center [377, 324] width 18 height 17
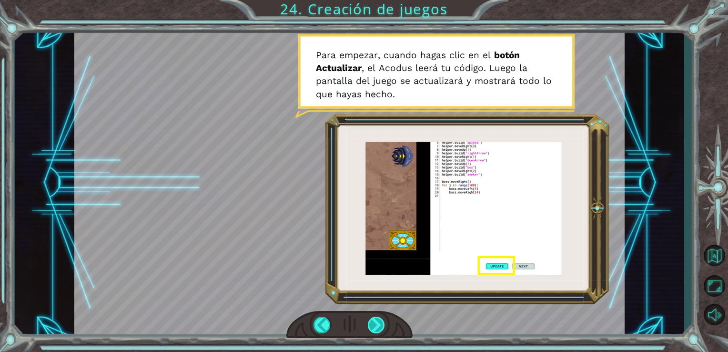
click at [378, 327] on div at bounding box center [377, 324] width 18 height 17
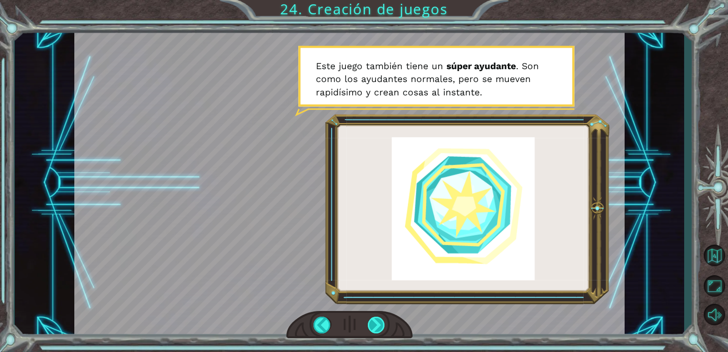
click at [370, 325] on div at bounding box center [377, 324] width 18 height 17
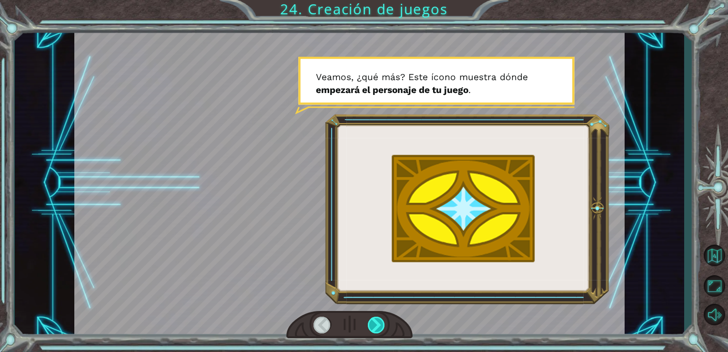
click at [370, 325] on div at bounding box center [377, 324] width 18 height 17
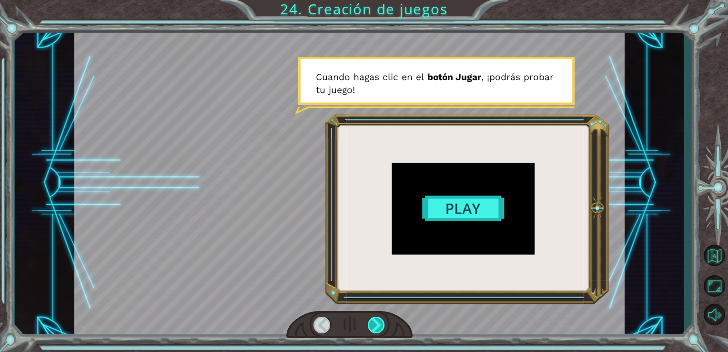
click at [370, 325] on div at bounding box center [377, 324] width 18 height 17
